Goal: Navigation & Orientation: Find specific page/section

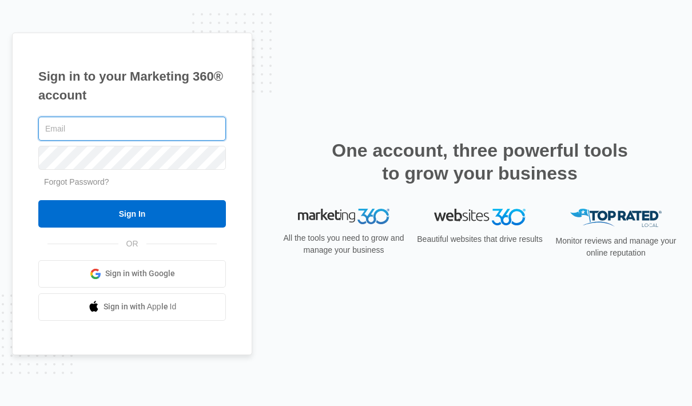
type input "[PERSON_NAME][EMAIL_ADDRESS][DOMAIN_NAME]"
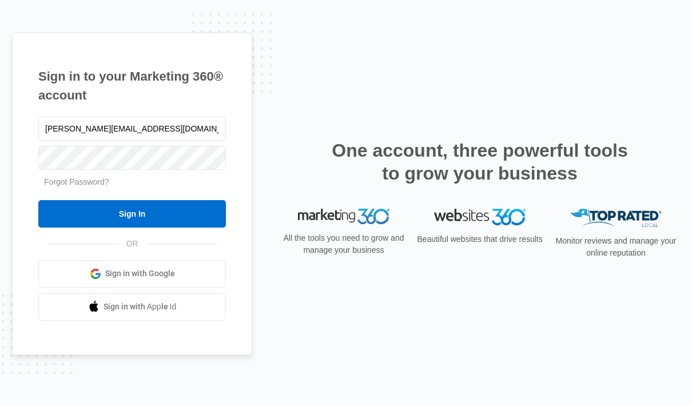
click at [120, 228] on input "Sign In" at bounding box center [132, 213] width 188 height 27
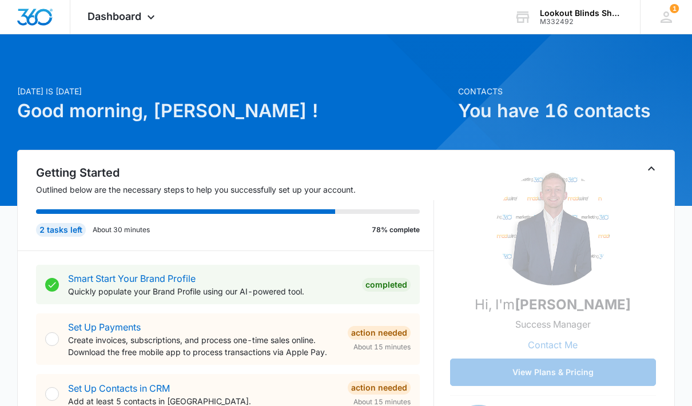
click at [125, 25] on div "Dashboard Apps Reputation Forms CRM Email Social POS Content Ads Intelligence F…" at bounding box center [122, 17] width 105 height 34
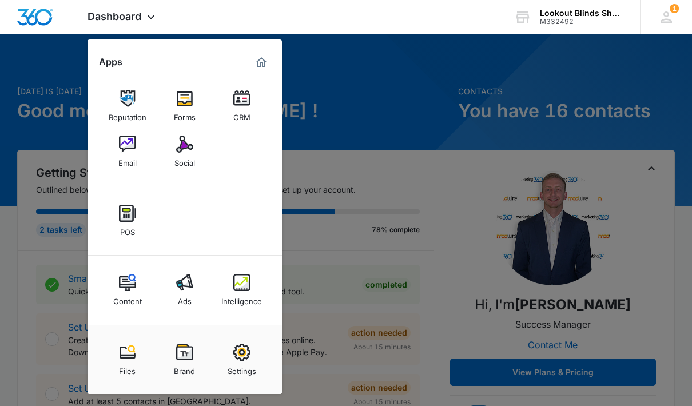
click at [233, 295] on div "Intelligence" at bounding box center [241, 298] width 41 height 15
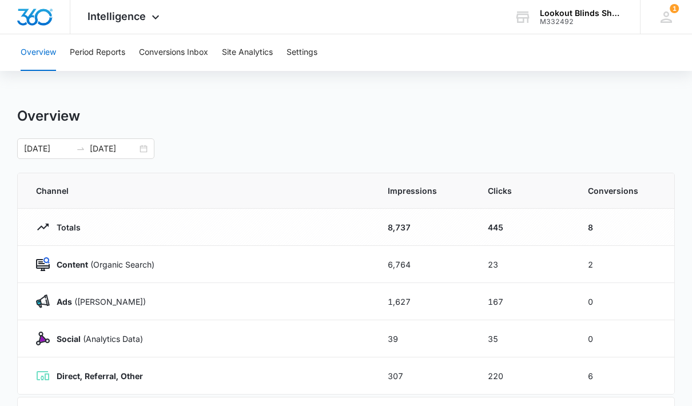
click at [173, 56] on button "Conversions Inbox" at bounding box center [173, 52] width 69 height 37
